Goal: Information Seeking & Learning: Check status

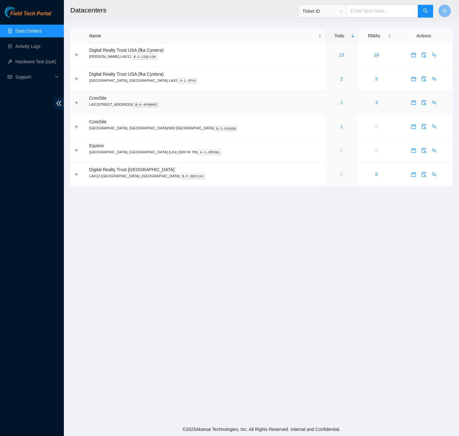
click at [340, 104] on link "2" at bounding box center [341, 102] width 3 height 5
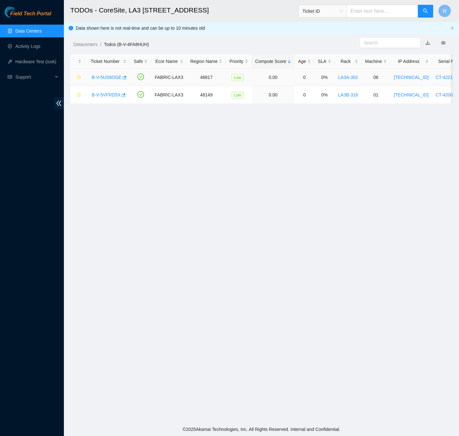
click at [100, 77] on link "B-V-5US6OGE" at bounding box center [107, 77] width 30 height 5
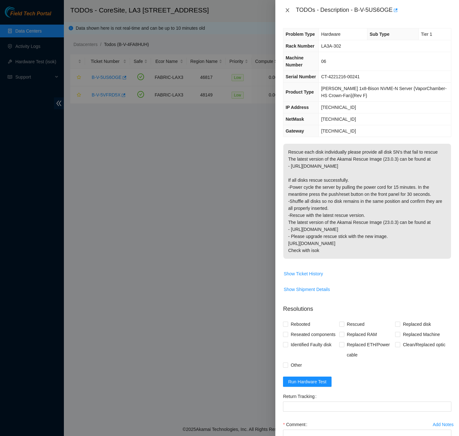
click at [287, 10] on icon "close" at bounding box center [287, 10] width 5 height 5
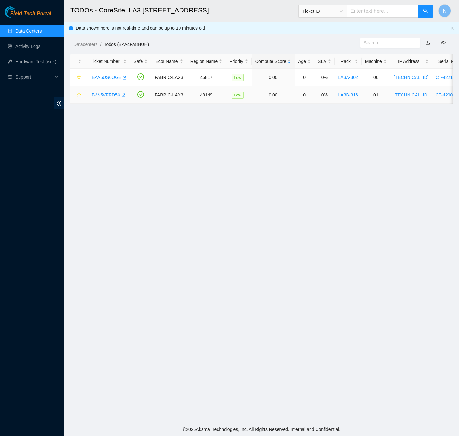
click at [109, 96] on link "B-V-5VFRD5X" at bounding box center [106, 94] width 29 height 5
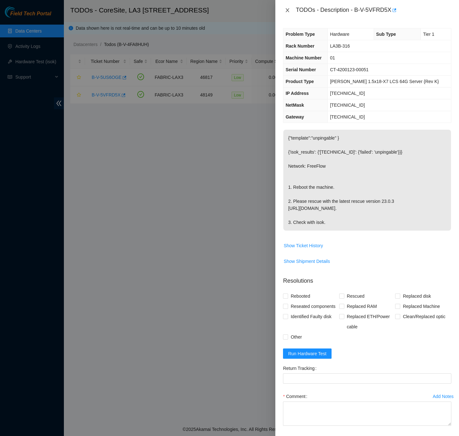
click at [286, 11] on icon "close" at bounding box center [287, 10] width 5 height 5
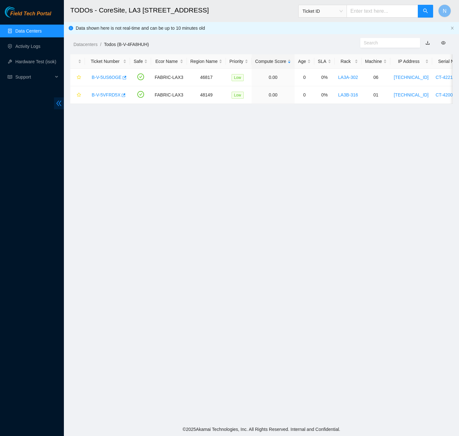
click at [59, 105] on icon "double-left" at bounding box center [59, 103] width 7 height 7
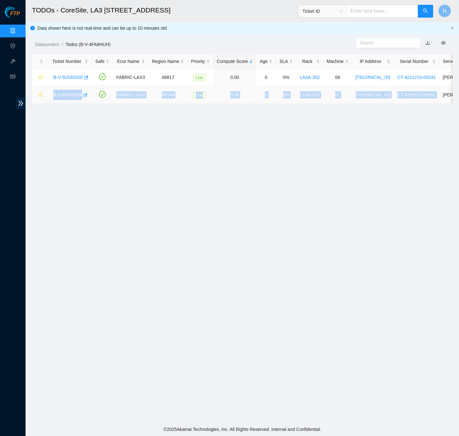
drag, startPoint x: 430, startPoint y: 95, endPoint x: 43, endPoint y: 95, distance: 386.6
click at [43, 95] on tr "B-V-5VFRD5X FABRIC-LAX3 48149 Low 0.00 0 0% LA3B-316 01 [TECHNICAL_ID] CT-42001…" at bounding box center [325, 95] width 586 height 18
copy tr "B-V-5VFRD5X FABRIC-LAX3 48149 Low 0.00 0 0% LA3B-316 01 [TECHNICAL_ID] CT-42001…"
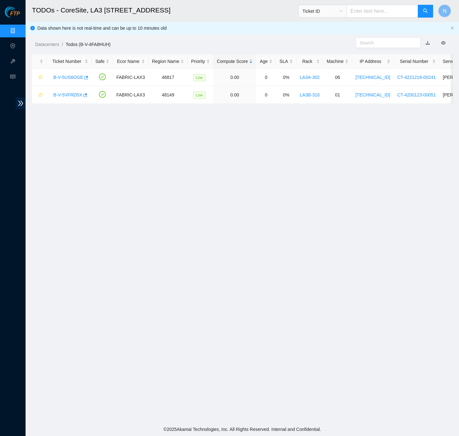
click at [321, 191] on main "TODOs - CoreSite, LA3 200 Bauchet St Ticket ID N Data shown here is not real-ti…" at bounding box center [242, 211] width 433 height 422
click at [67, 94] on link "B-V-5VFRD5X" at bounding box center [67, 94] width 29 height 5
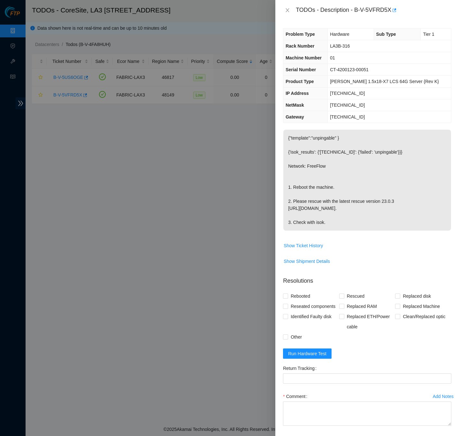
click at [450, 145] on div "Problem Type Hardware Sub Type Tier 1 Rack Number LA3B-316 Machine Number 01 Se…" at bounding box center [367, 227] width 184 height 415
click at [289, 11] on icon "close" at bounding box center [287, 10] width 5 height 5
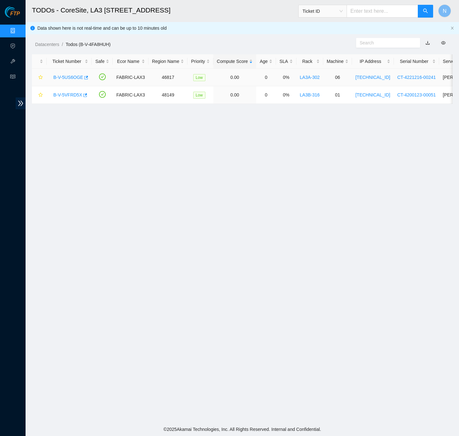
click at [79, 77] on link "B-V-5US6OGE" at bounding box center [68, 77] width 30 height 5
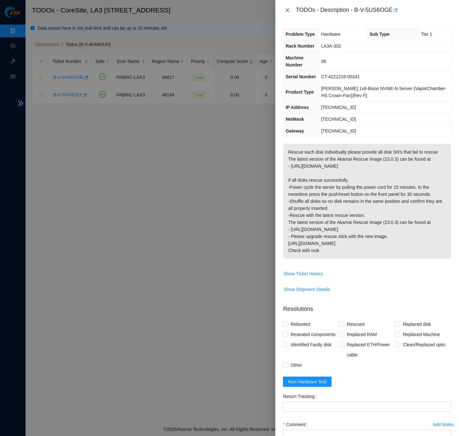
click at [289, 11] on icon "close" at bounding box center [288, 10] width 4 height 4
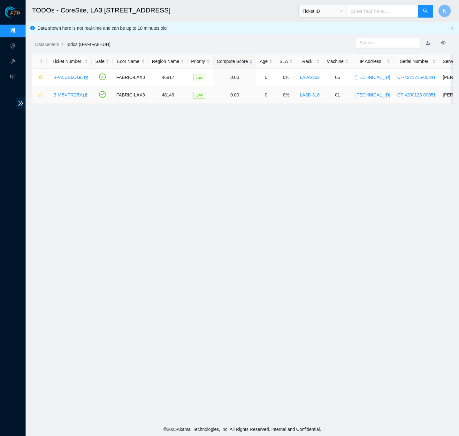
click at [68, 94] on link "B-V-5VFRD5X" at bounding box center [67, 94] width 29 height 5
